Goal: Find specific page/section: Find specific page/section

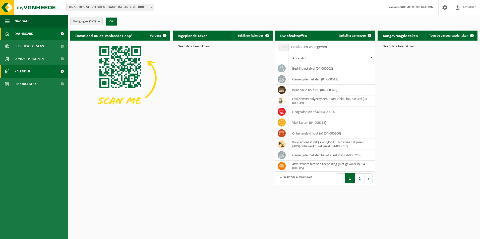
click at [42, 72] on link "Kalender" at bounding box center [34, 71] width 68 height 13
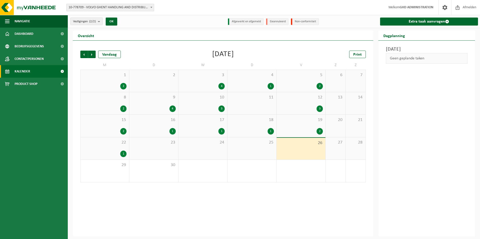
click at [338, 19] on div "Vestigingen (2/2) Alles selecteren Alles deselecteren Actieve selecteren VOLVO …" at bounding box center [274, 21] width 412 height 13
